Goal: Information Seeking & Learning: Learn about a topic

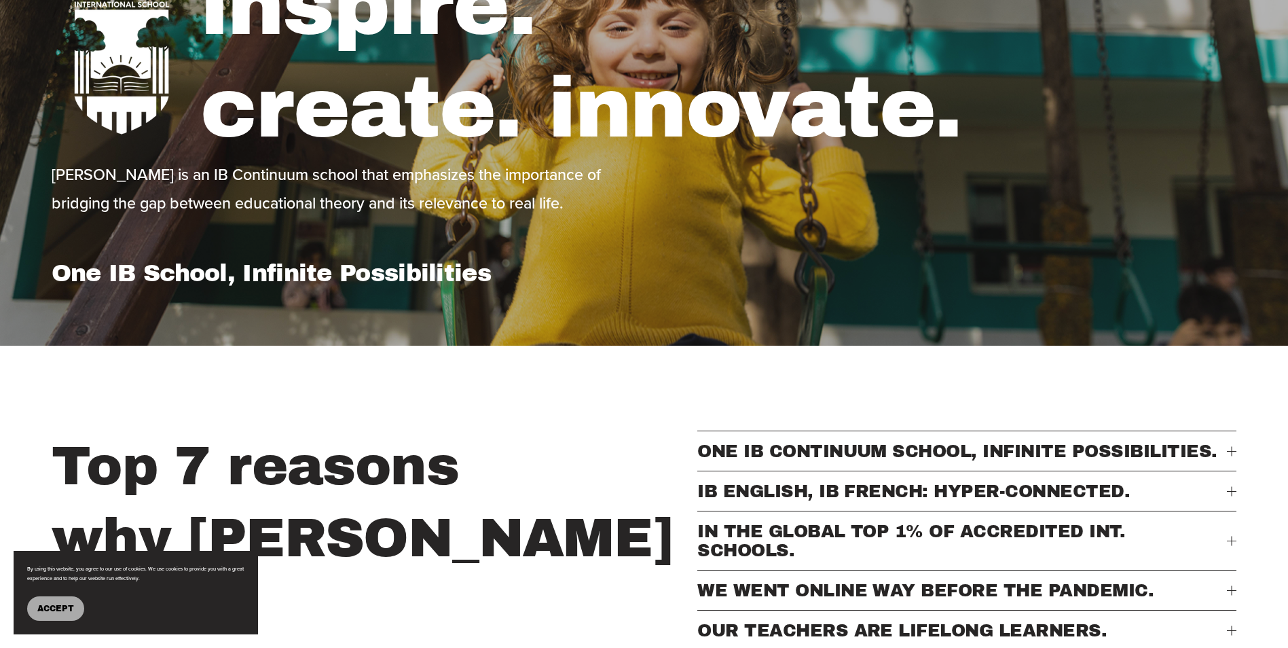
scroll to position [272, 0]
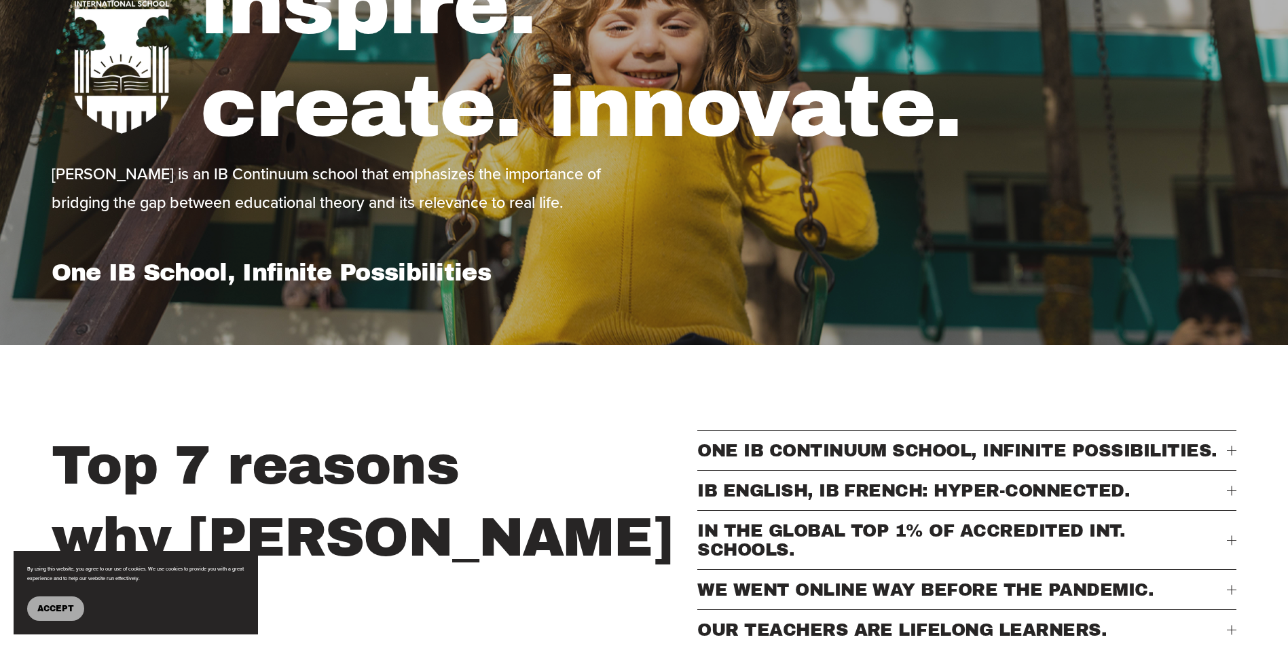
click at [71, 607] on span "Accept" at bounding box center [55, 609] width 37 height 10
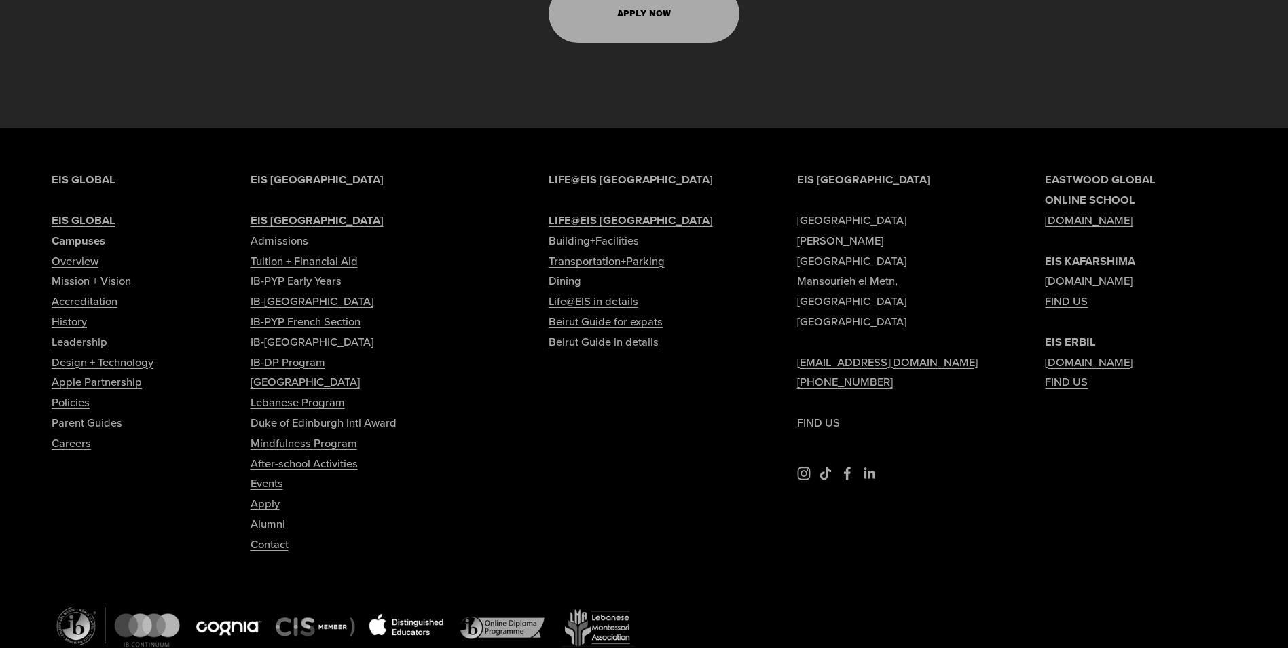
scroll to position [6809, 0]
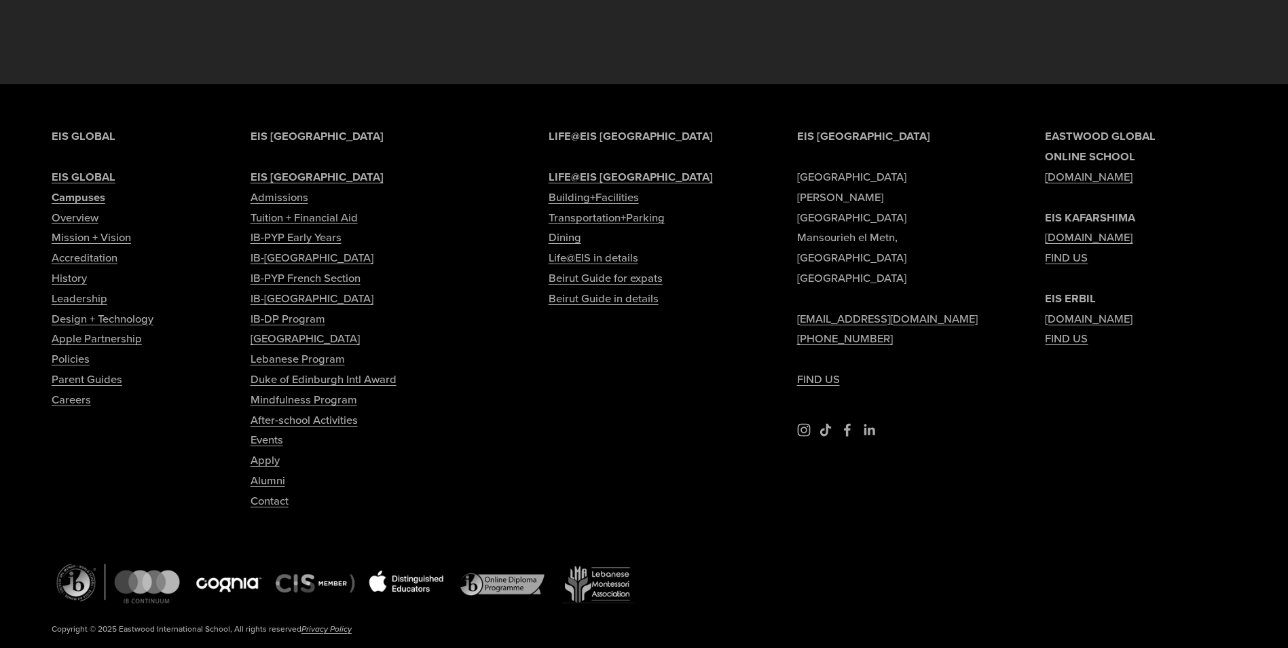
click at [78, 390] on link "Careers" at bounding box center [71, 400] width 39 height 20
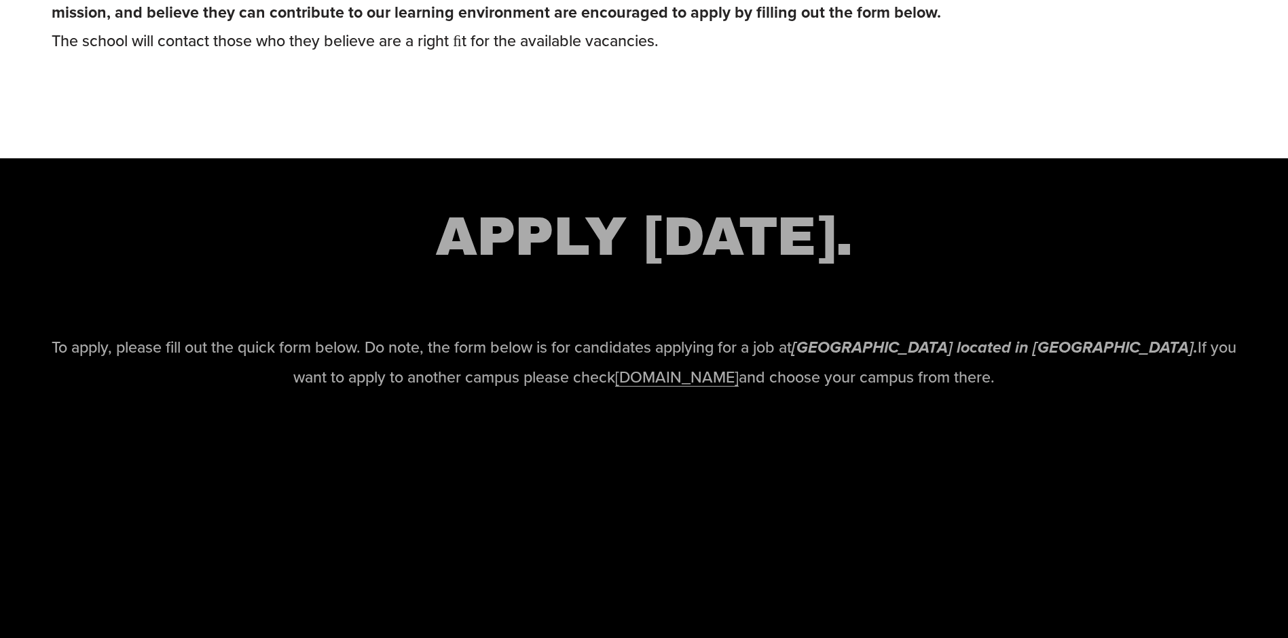
scroll to position [1697, 0]
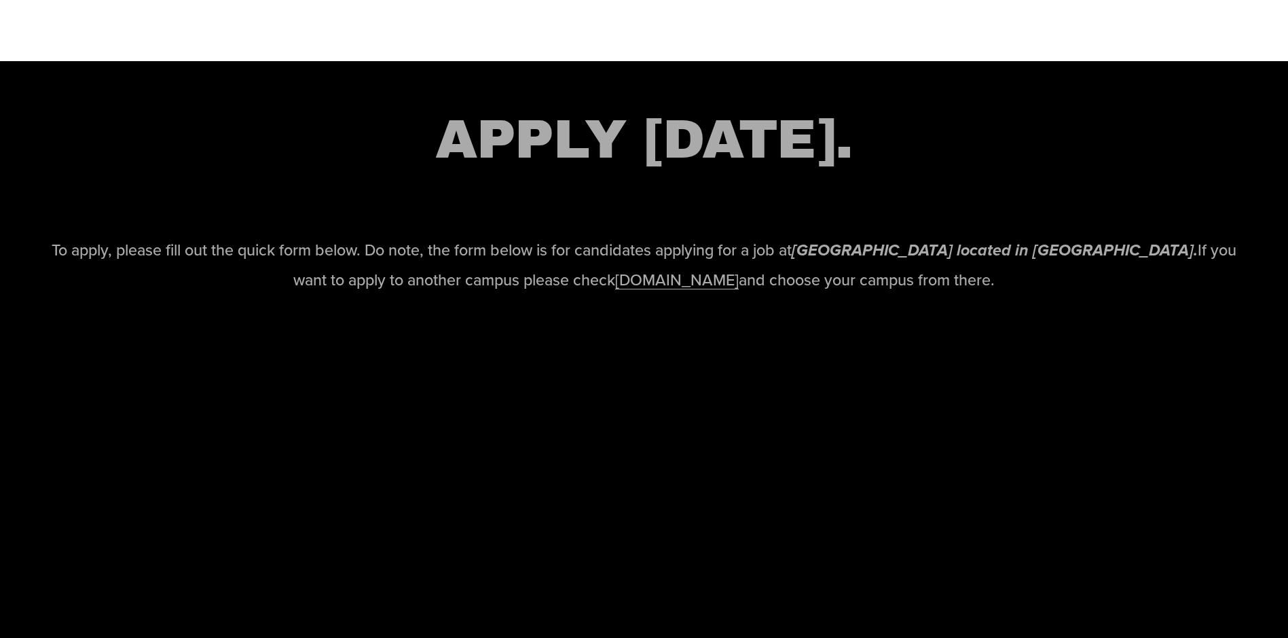
click at [656, 291] on link "[DOMAIN_NAME]" at bounding box center [677, 279] width 124 height 22
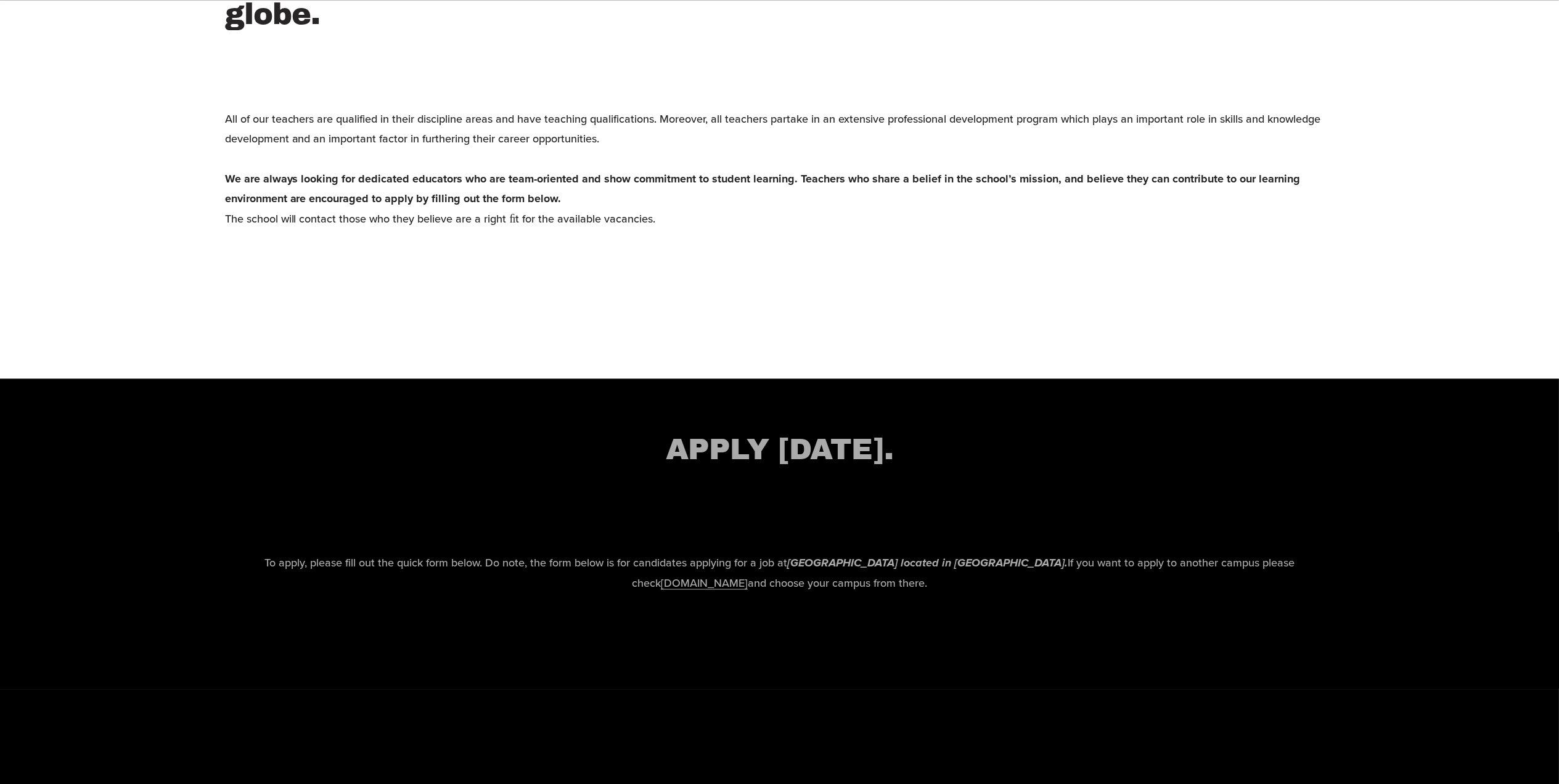
scroll to position [1796, 0]
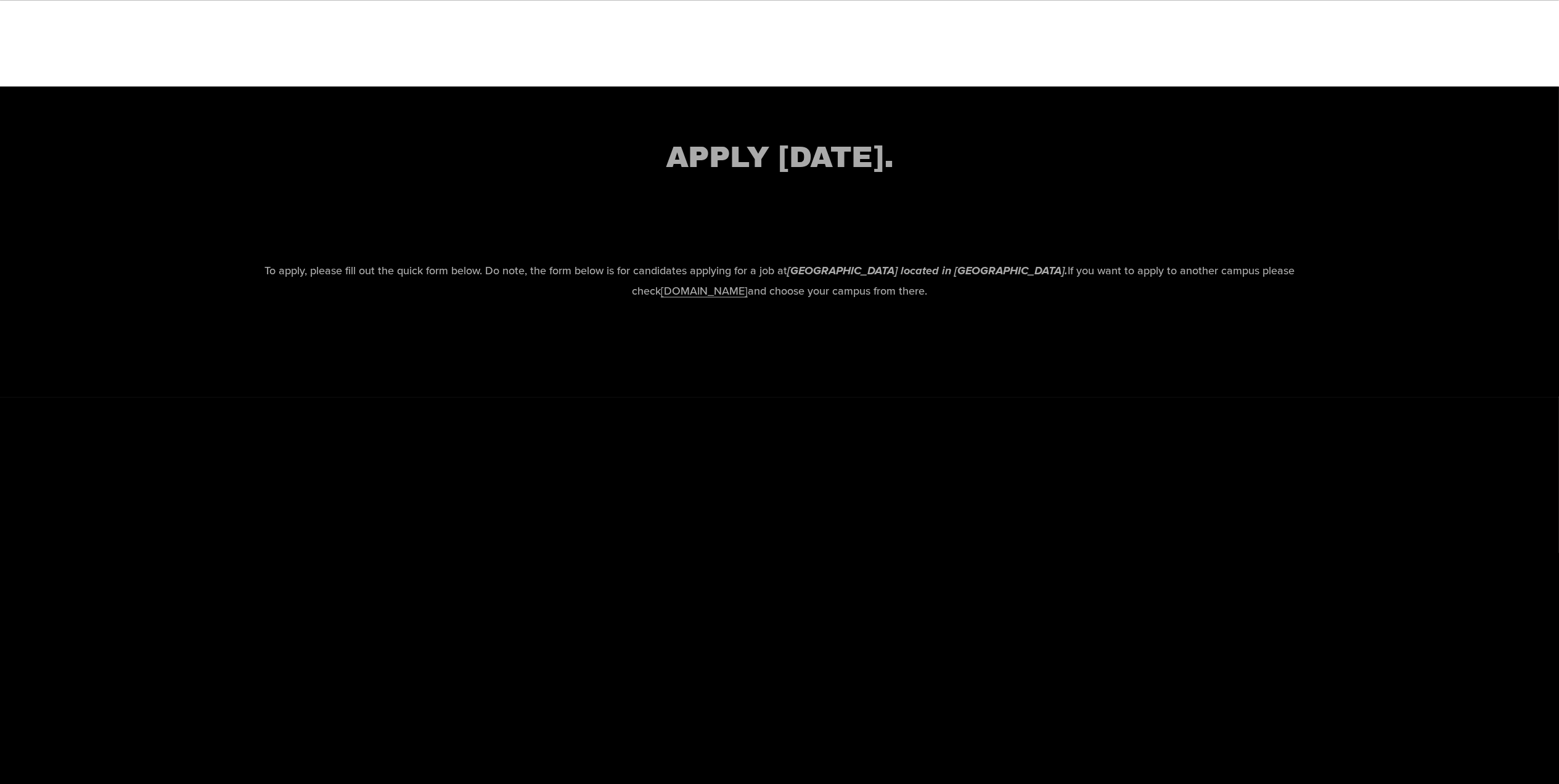
click at [705, 297] on link "www.eastwoodschools.com" at bounding box center [705, 290] width 87 height 15
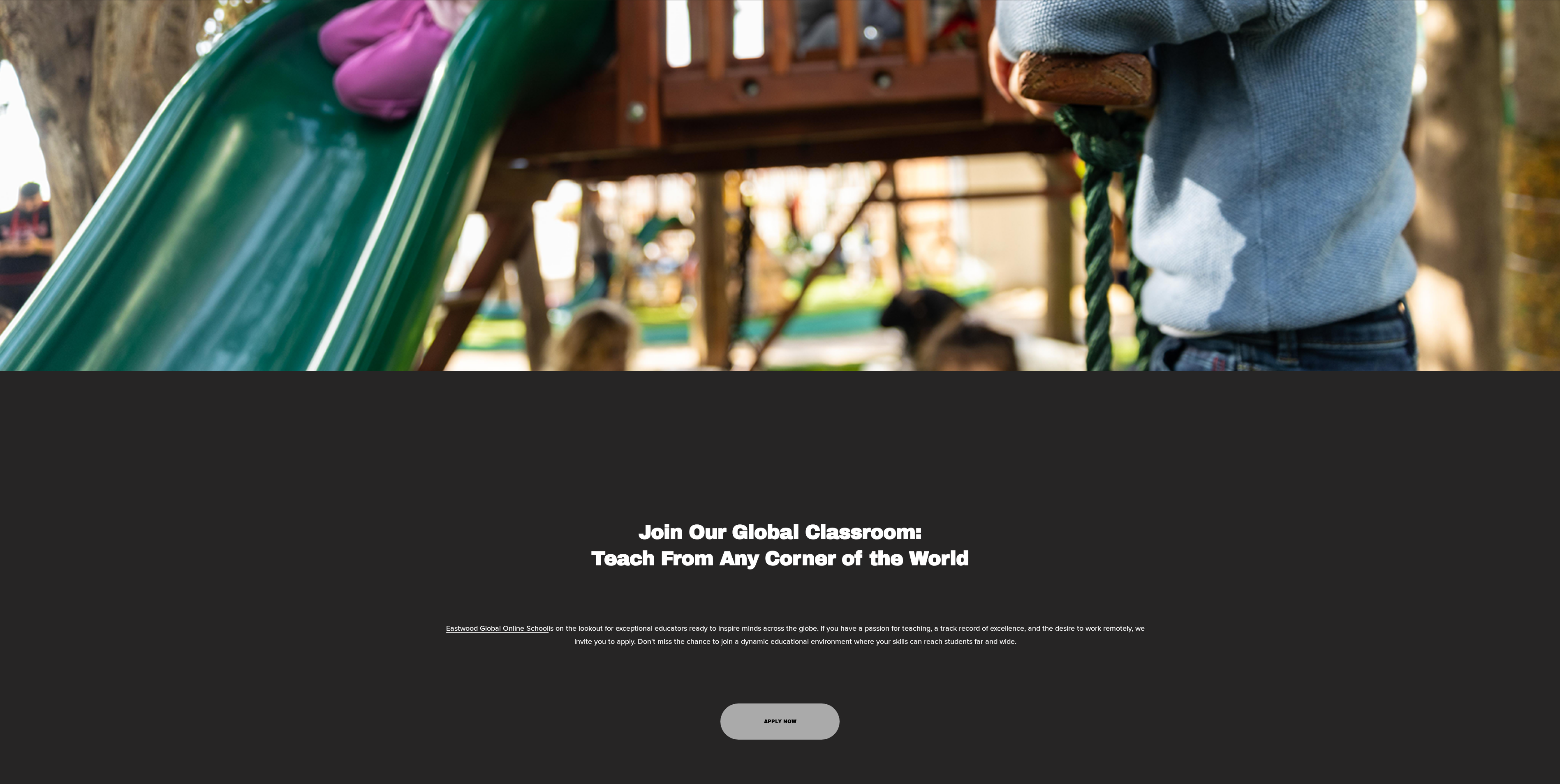
scroll to position [4903, 0]
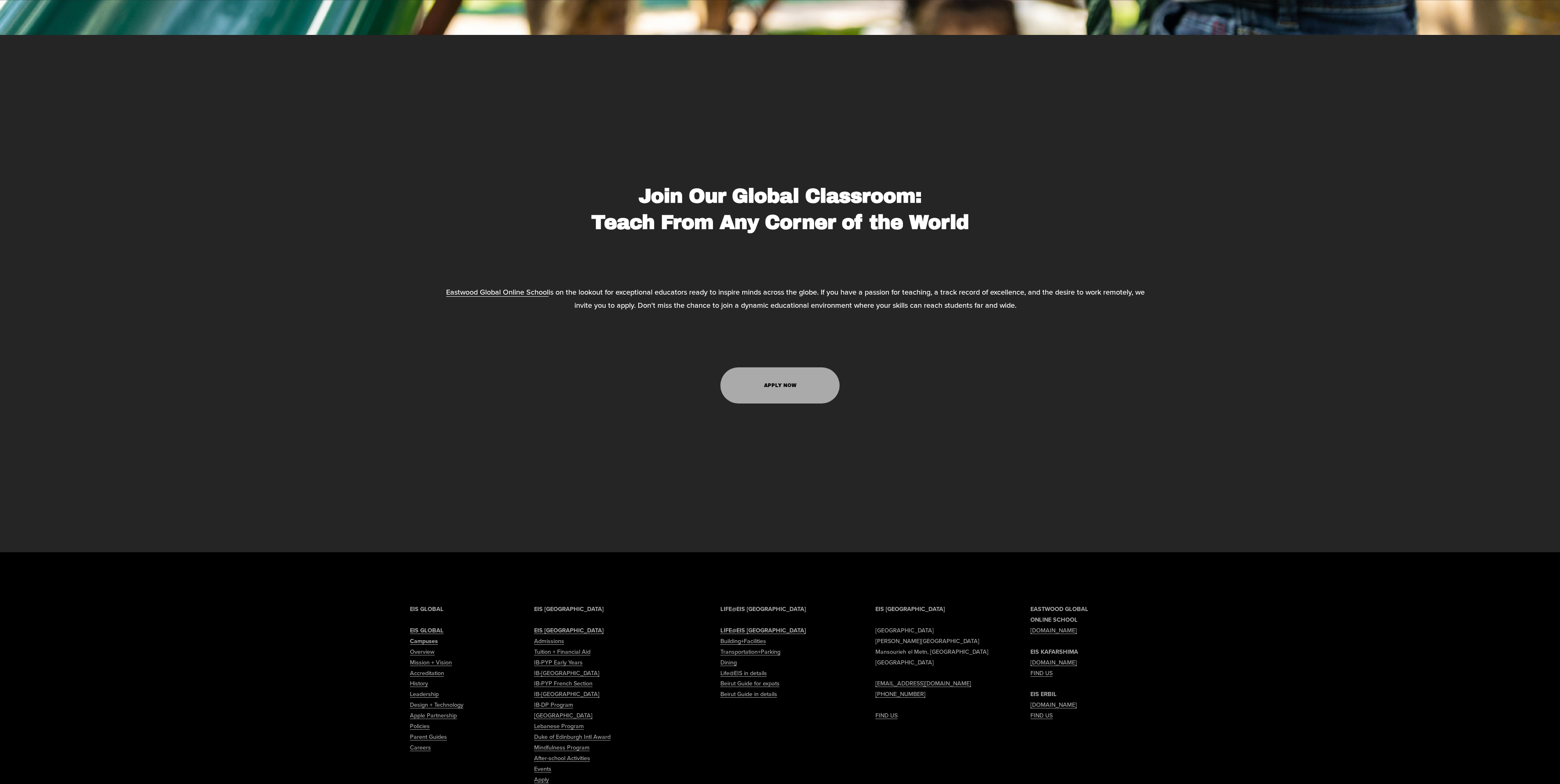
click at [754, 378] on link "APPLY NOW" at bounding box center [781, 386] width 120 height 36
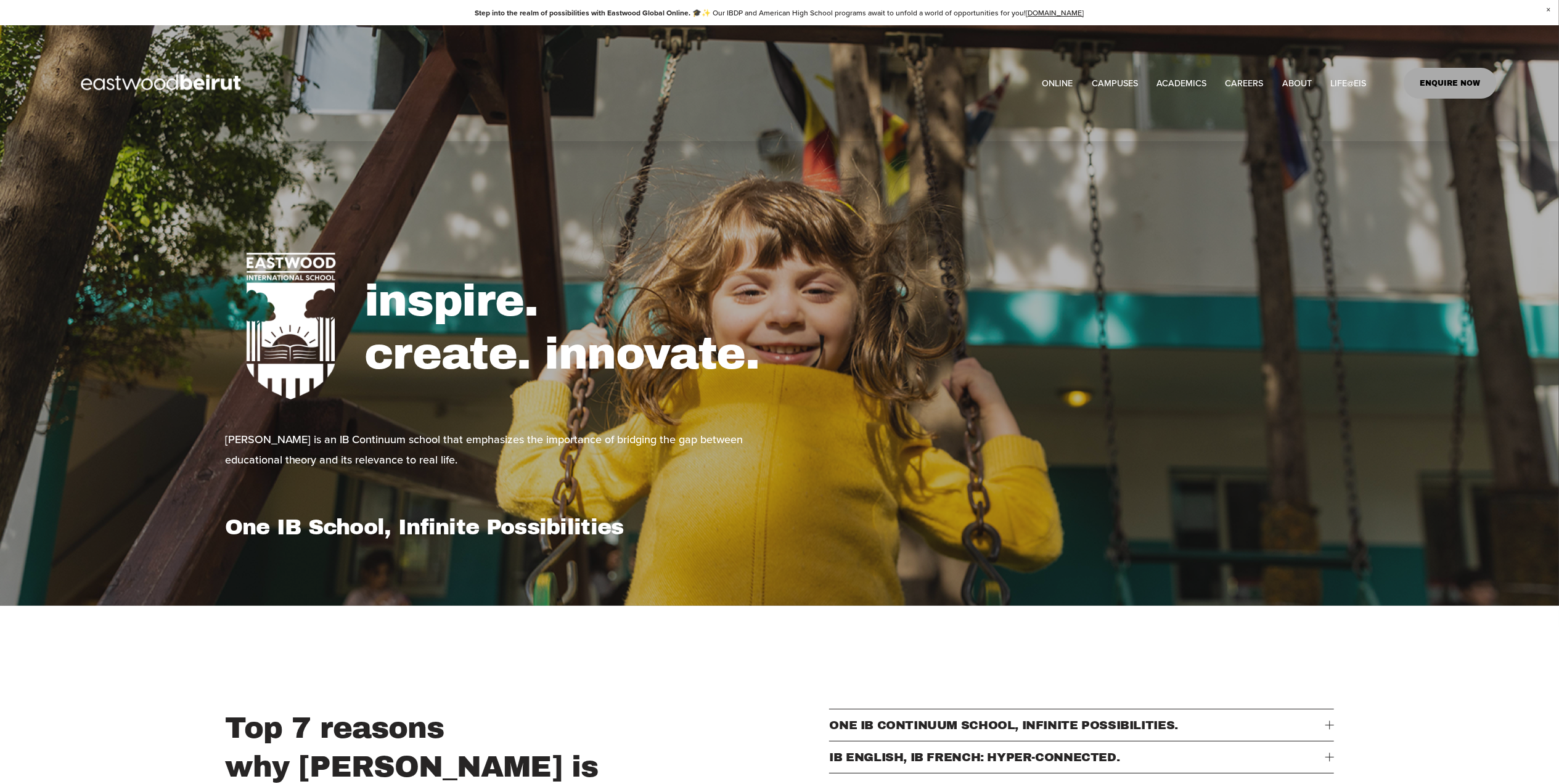
click at [1238, 74] on link "CAREERS" at bounding box center [1245, 83] width 38 height 18
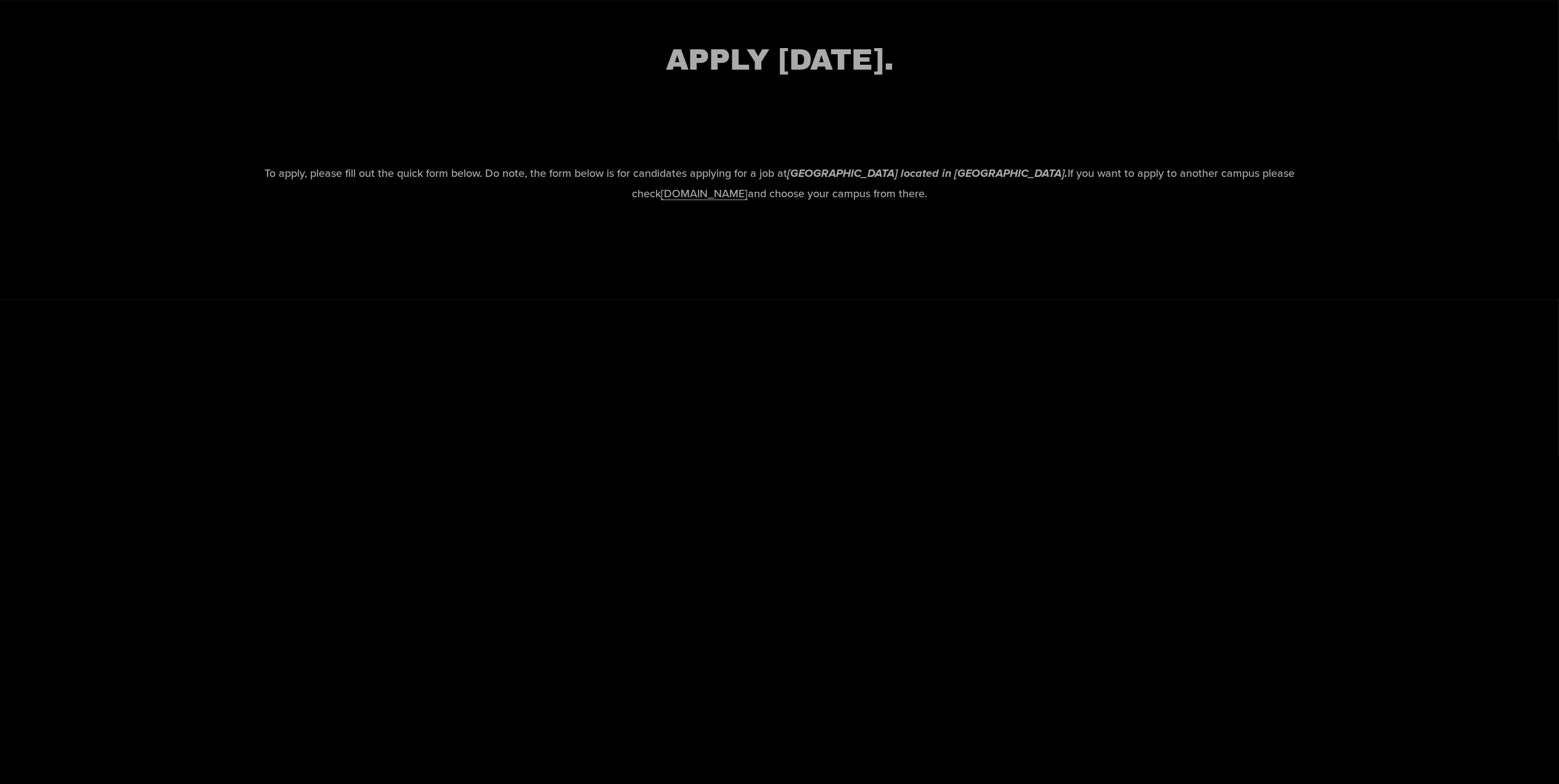
scroll to position [1889, 0]
